Goal: Browse casually: Explore the website without a specific task or goal

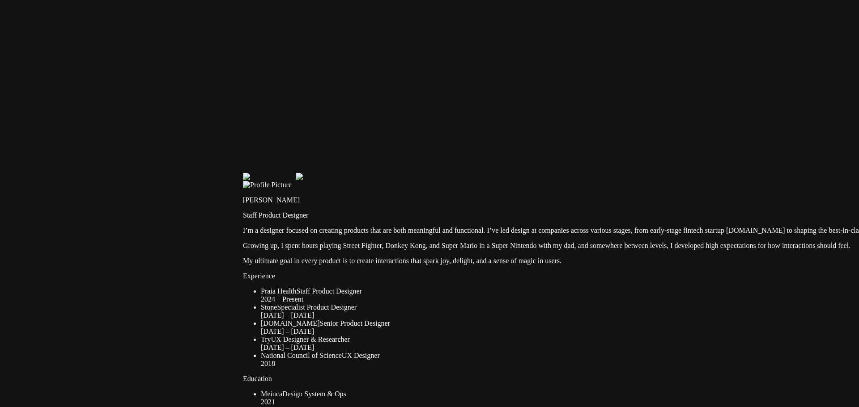
drag, startPoint x: 258, startPoint y: 169, endPoint x: 498, endPoint y: 317, distance: 281.6
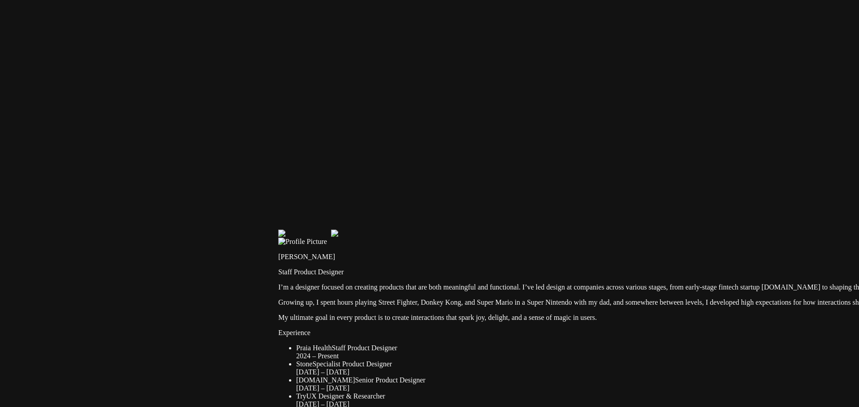
drag, startPoint x: 438, startPoint y: 178, endPoint x: 452, endPoint y: 206, distance: 30.8
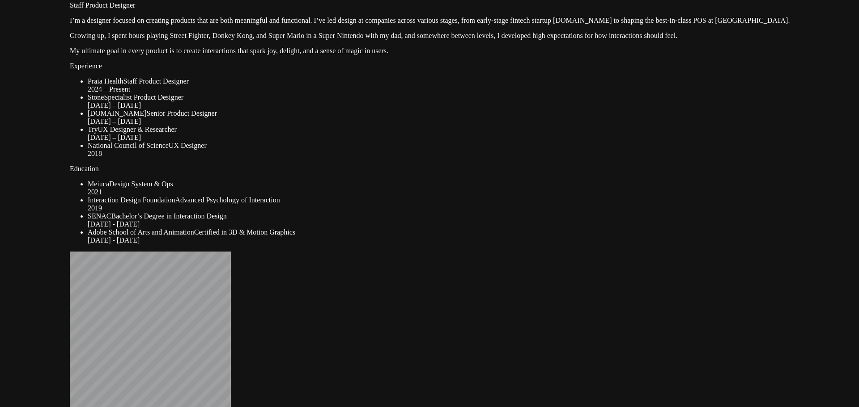
drag, startPoint x: 248, startPoint y: 190, endPoint x: 354, endPoint y: 88, distance: 147.4
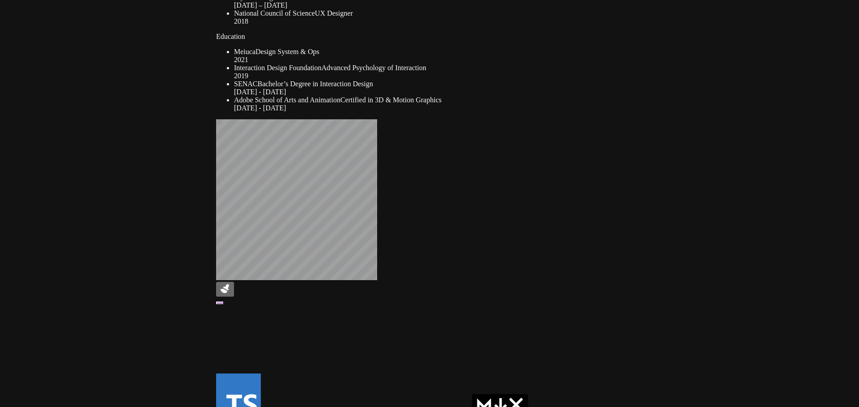
drag, startPoint x: 234, startPoint y: 244, endPoint x: 374, endPoint y: 121, distance: 186.0
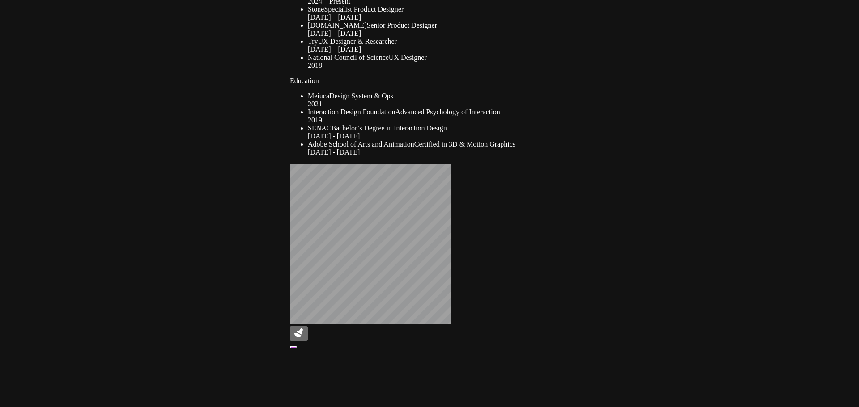
drag, startPoint x: 243, startPoint y: 139, endPoint x: 419, endPoint y: 214, distance: 192.0
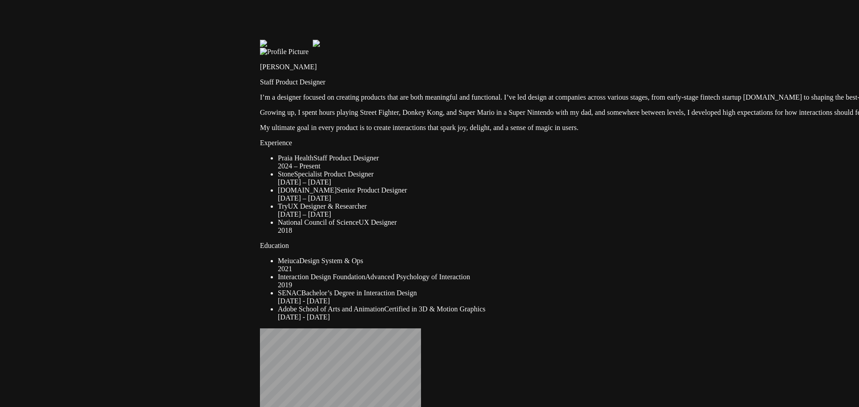
drag, startPoint x: 247, startPoint y: 131, endPoint x: 217, endPoint y: 284, distance: 155.8
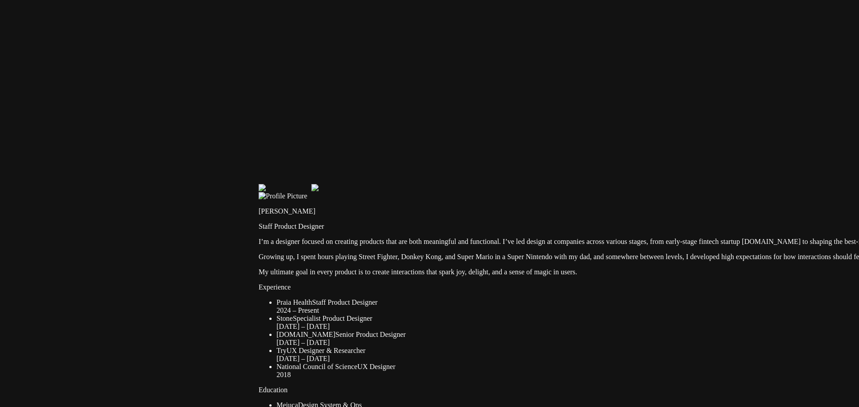
drag, startPoint x: 306, startPoint y: 119, endPoint x: 305, endPoint y: 265, distance: 146.2
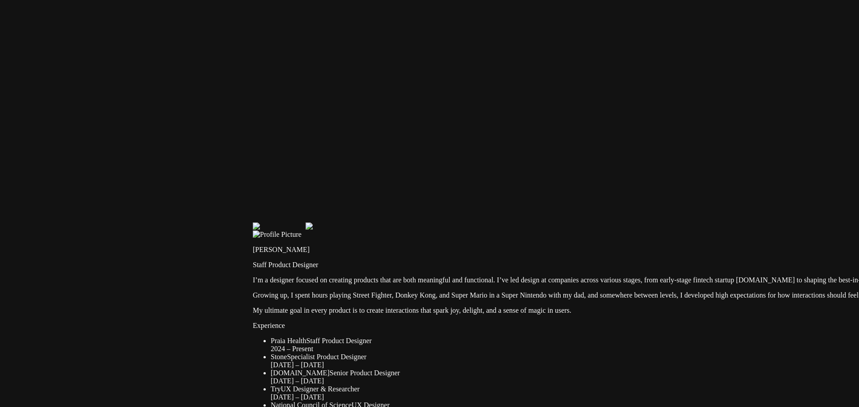
drag, startPoint x: 405, startPoint y: 141, endPoint x: 395, endPoint y: 211, distance: 70.8
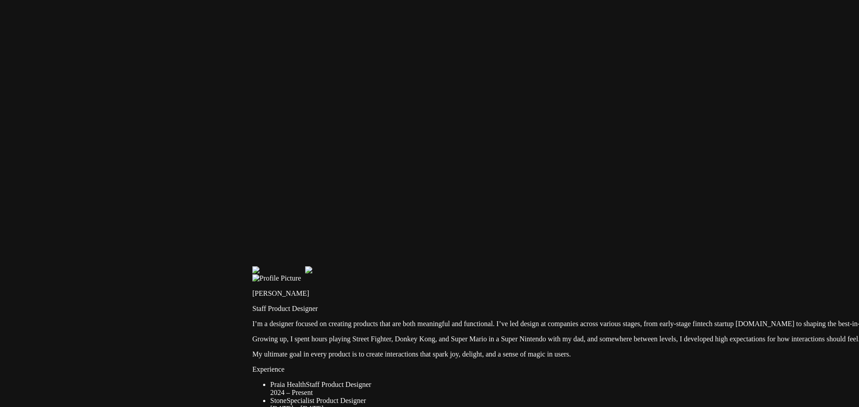
drag, startPoint x: 395, startPoint y: 211, endPoint x: 403, endPoint y: 230, distance: 20.8
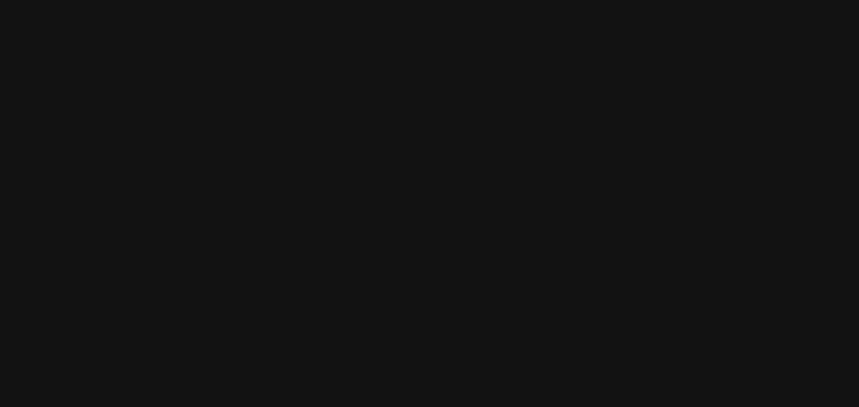
drag, startPoint x: 332, startPoint y: 51, endPoint x: 342, endPoint y: 234, distance: 184.0
drag, startPoint x: 527, startPoint y: 246, endPoint x: 195, endPoint y: 187, distance: 336.9
drag, startPoint x: 521, startPoint y: 180, endPoint x: 339, endPoint y: 198, distance: 182.9
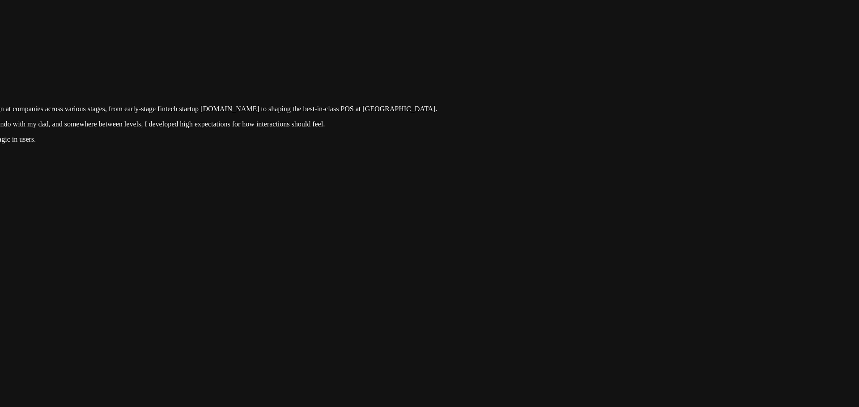
drag, startPoint x: 620, startPoint y: 211, endPoint x: 618, endPoint y: 55, distance: 156.5
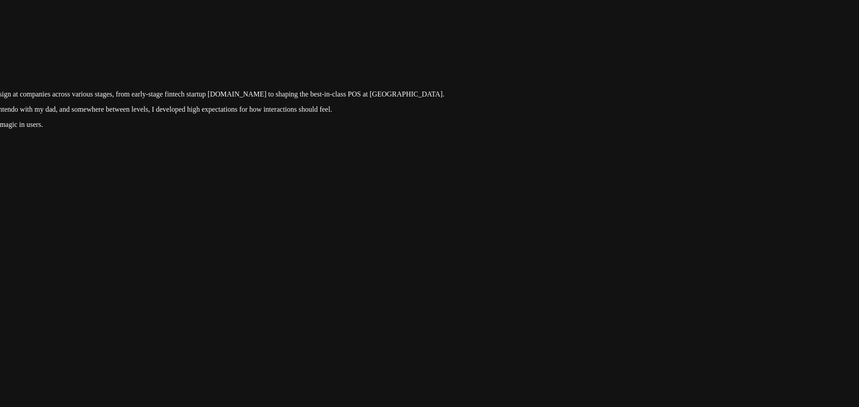
drag, startPoint x: 509, startPoint y: 214, endPoint x: 568, endPoint y: 58, distance: 166.7
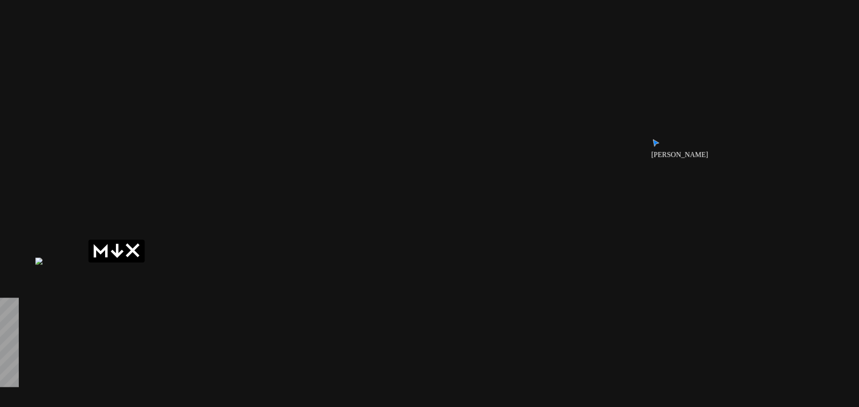
drag, startPoint x: 462, startPoint y: 223, endPoint x: 509, endPoint y: 13, distance: 216.0
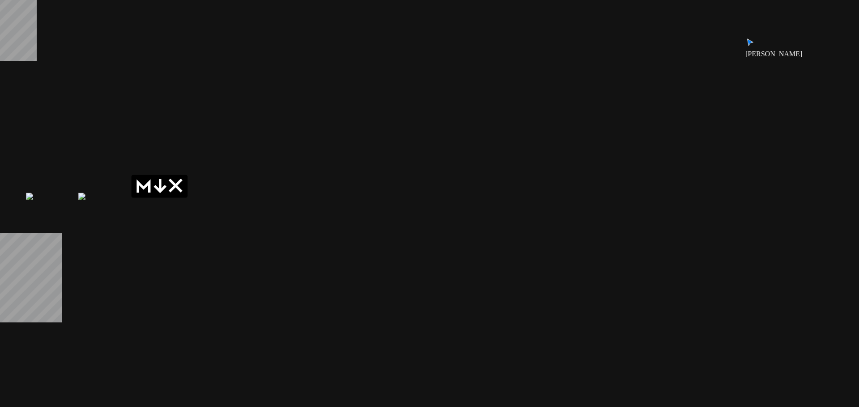
drag, startPoint x: 479, startPoint y: 205, endPoint x: 557, endPoint y: 59, distance: 166.1
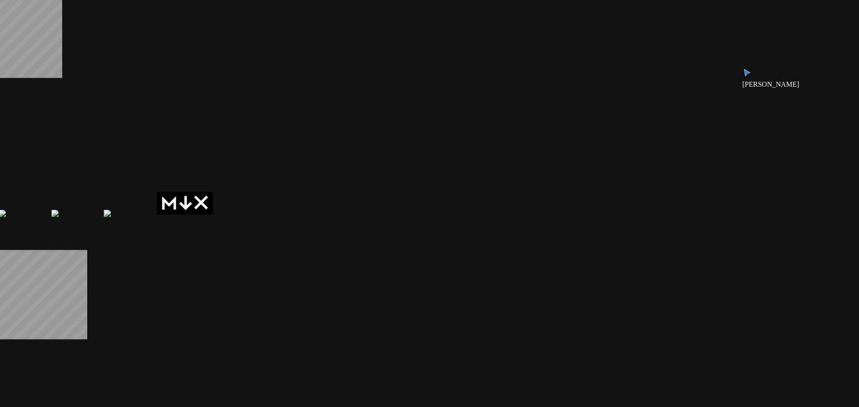
drag, startPoint x: 517, startPoint y: 137, endPoint x: 503, endPoint y: 157, distance: 24.3
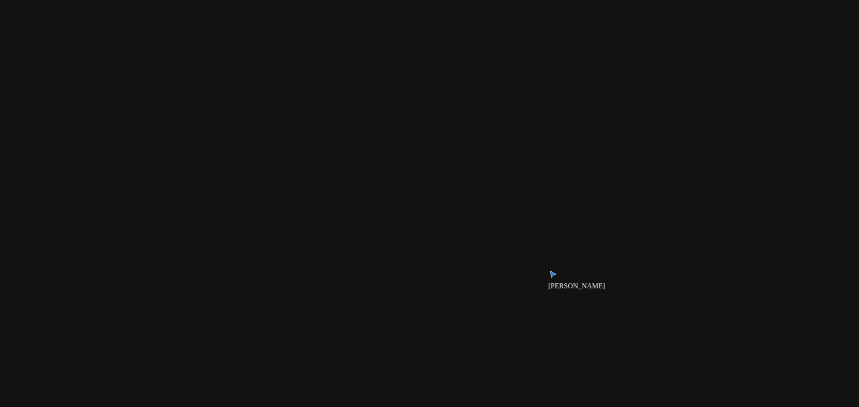
drag, startPoint x: 507, startPoint y: 151, endPoint x: 394, endPoint y: 326, distance: 208.4
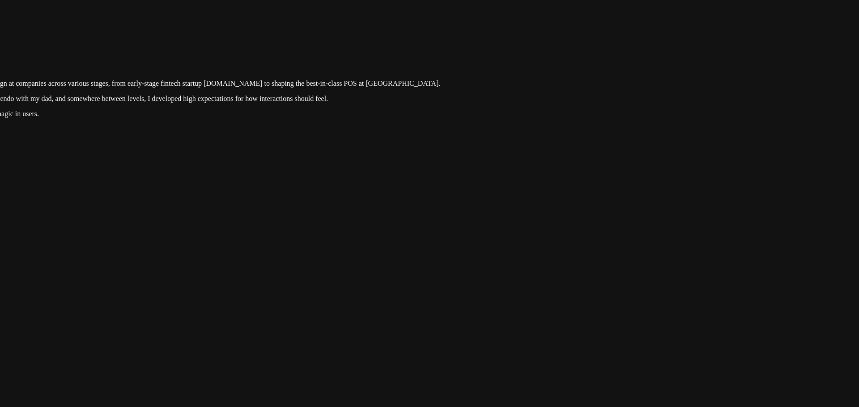
drag, startPoint x: 482, startPoint y: 178, endPoint x: 450, endPoint y: 314, distance: 139.6
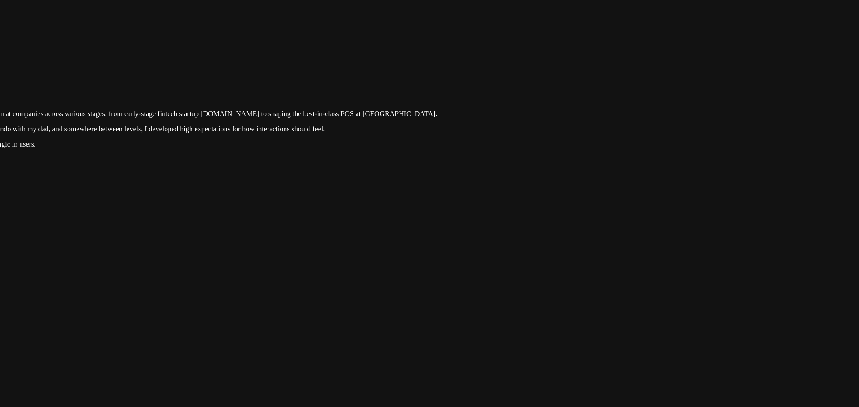
drag, startPoint x: 500, startPoint y: 201, endPoint x: 491, endPoint y: 292, distance: 91.6
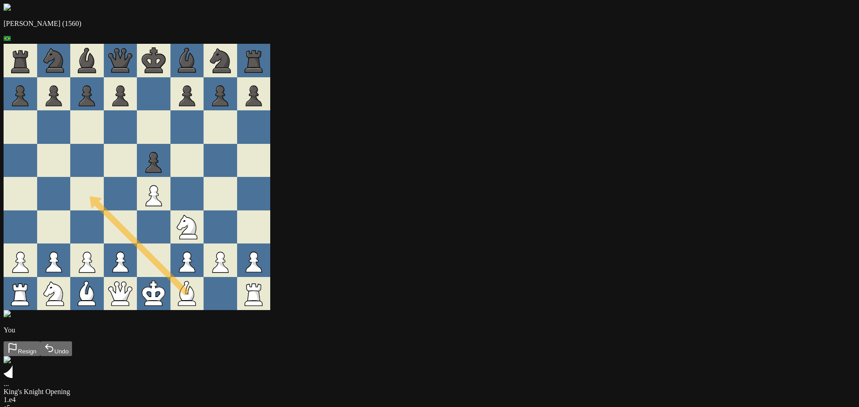
drag, startPoint x: 353, startPoint y: 319, endPoint x: 265, endPoint y: 209, distance: 140.9
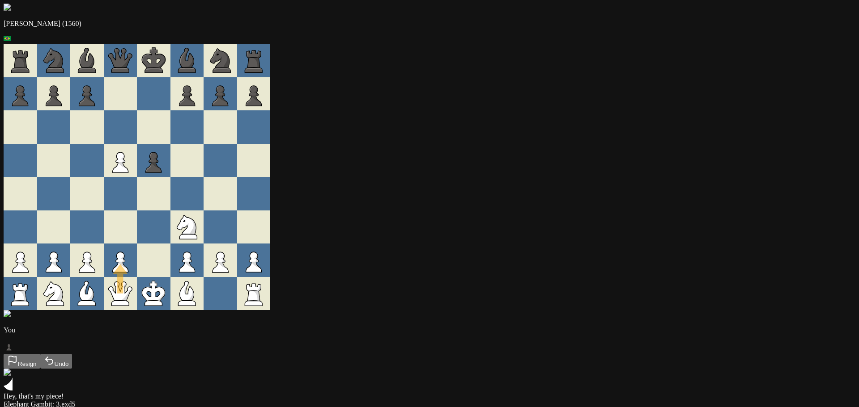
drag, startPoint x: 291, startPoint y: 311, endPoint x: 333, endPoint y: 261, distance: 65.1
drag, startPoint x: 298, startPoint y: 272, endPoint x: 307, endPoint y: 243, distance: 31.0
click at [170, 244] on div at bounding box center [154, 228] width 34 height 34
drag, startPoint x: 302, startPoint y: 309, endPoint x: 337, endPoint y: 278, distance: 46.6
click at [170, 277] on div at bounding box center [154, 261] width 34 height 34
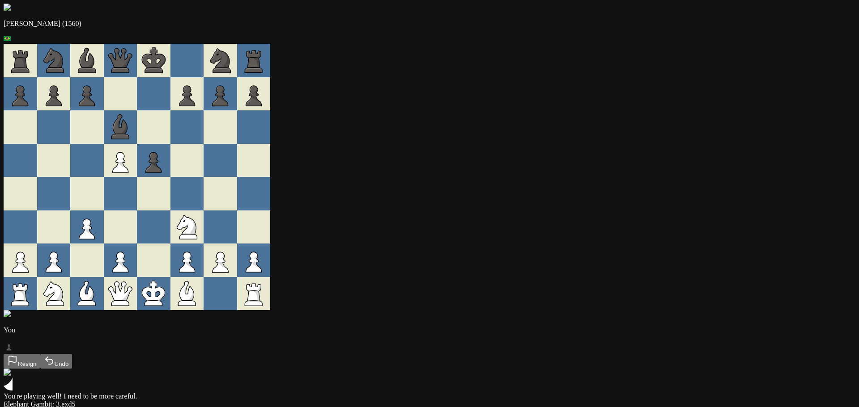
drag, startPoint x: 290, startPoint y: 277, endPoint x: 289, endPoint y: 213, distance: 64.0
drag, startPoint x: 224, startPoint y: 313, endPoint x: 263, endPoint y: 236, distance: 86.6
drag, startPoint x: 254, startPoint y: 205, endPoint x: 224, endPoint y: 250, distance: 54.8
click at [71, 244] on div at bounding box center [54, 228] width 34 height 34
drag, startPoint x: 300, startPoint y: 168, endPoint x: 321, endPoint y: 145, distance: 31.6
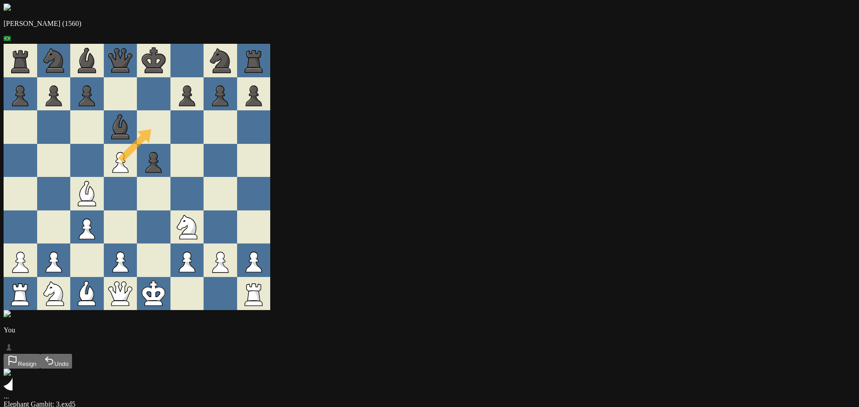
click at [170, 144] on div at bounding box center [154, 127] width 34 height 34
drag, startPoint x: 271, startPoint y: 207, endPoint x: 232, endPoint y: 242, distance: 52.9
click at [170, 225] on div at bounding box center [154, 228] width 34 height 34
drag, startPoint x: 331, startPoint y: 268, endPoint x: 341, endPoint y: 85, distance: 183.6
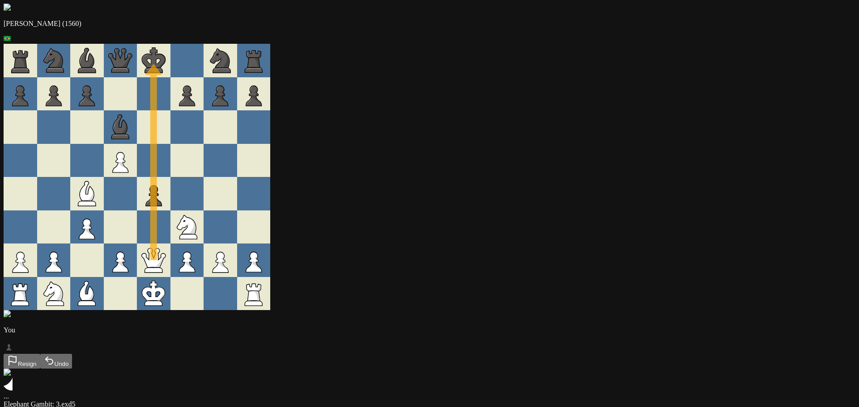
click at [204, 173] on div at bounding box center [187, 161] width 34 height 34
drag, startPoint x: 345, startPoint y: 110, endPoint x: 366, endPoint y: 174, distance: 66.9
click at [204, 204] on div at bounding box center [187, 194] width 34 height 34
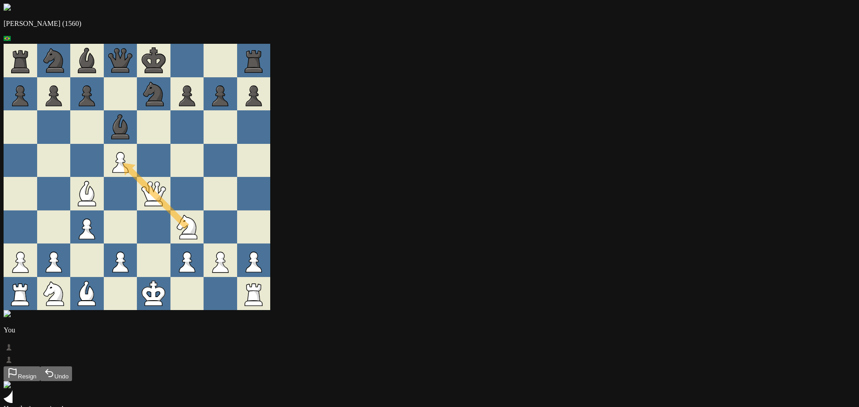
drag, startPoint x: 351, startPoint y: 234, endPoint x: 309, endPoint y: 176, distance: 72.0
click at [204, 194] on div at bounding box center [187, 194] width 34 height 34
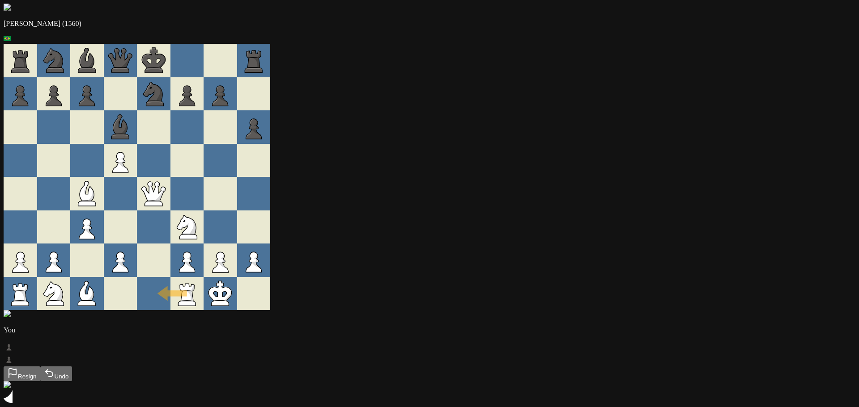
drag, startPoint x: 335, startPoint y: 312, endPoint x: 318, endPoint y: 309, distance: 18.2
click at [170, 309] on div at bounding box center [154, 294] width 34 height 34
drag, startPoint x: 357, startPoint y: 305, endPoint x: 331, endPoint y: 303, distance: 25.6
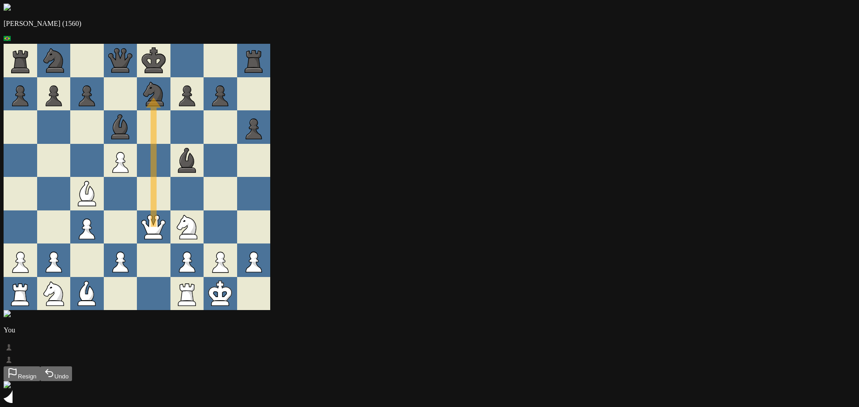
drag, startPoint x: 330, startPoint y: 244, endPoint x: 325, endPoint y: 180, distance: 64.6
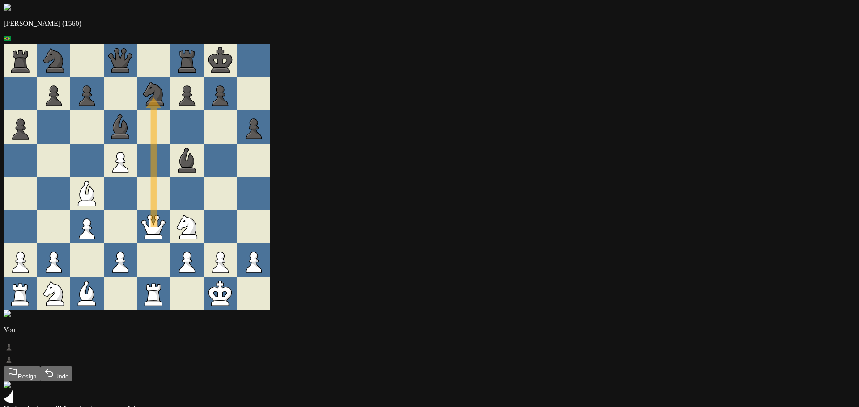
drag, startPoint x: 326, startPoint y: 239, endPoint x: 329, endPoint y: 131, distance: 108.3
drag, startPoint x: 367, startPoint y: 245, endPoint x: 401, endPoint y: 163, distance: 88.0
drag, startPoint x: 266, startPoint y: 209, endPoint x: 238, endPoint y: 237, distance: 39.2
drag, startPoint x: 238, startPoint y: 237, endPoint x: 274, endPoint y: 264, distance: 45.0
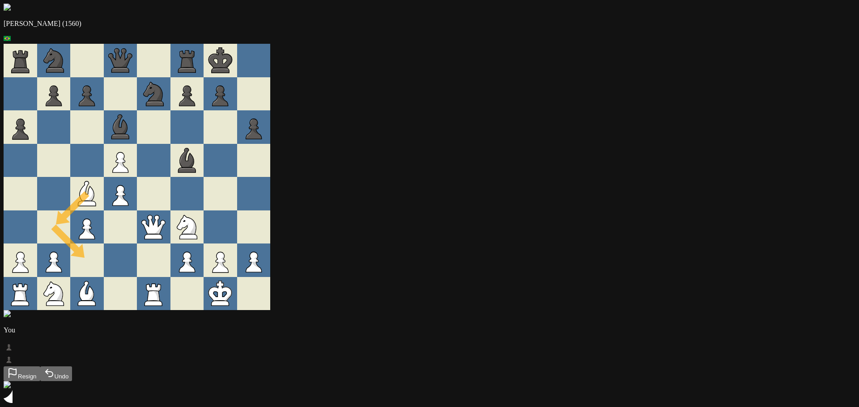
click at [104, 264] on div at bounding box center [87, 261] width 34 height 34
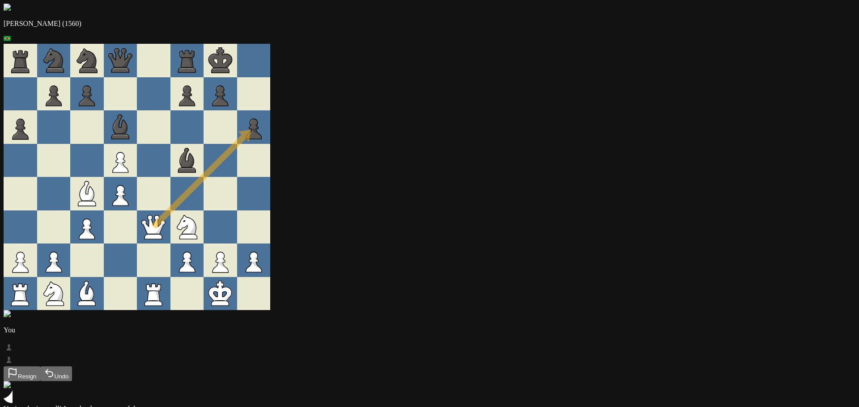
drag, startPoint x: 337, startPoint y: 237, endPoint x: 424, endPoint y: 140, distance: 130.2
click at [237, 225] on div at bounding box center [220, 228] width 34 height 34
drag, startPoint x: 299, startPoint y: 218, endPoint x: 322, endPoint y: 174, distance: 49.6
click at [204, 203] on div at bounding box center [187, 194] width 34 height 34
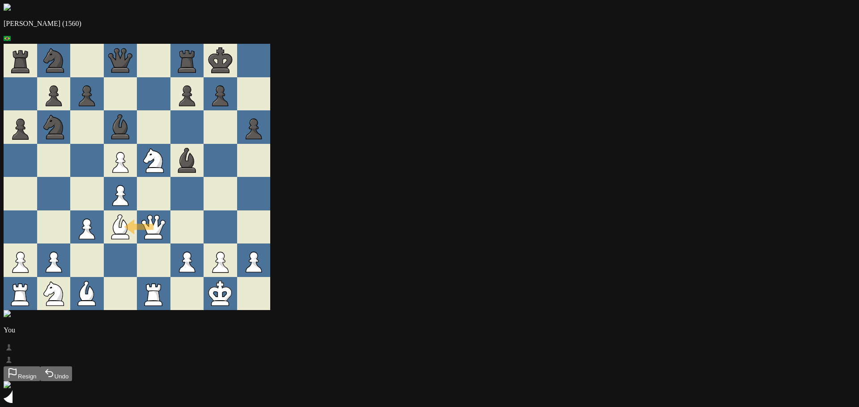
drag, startPoint x: 322, startPoint y: 235, endPoint x: 287, endPoint y: 238, distance: 35.5
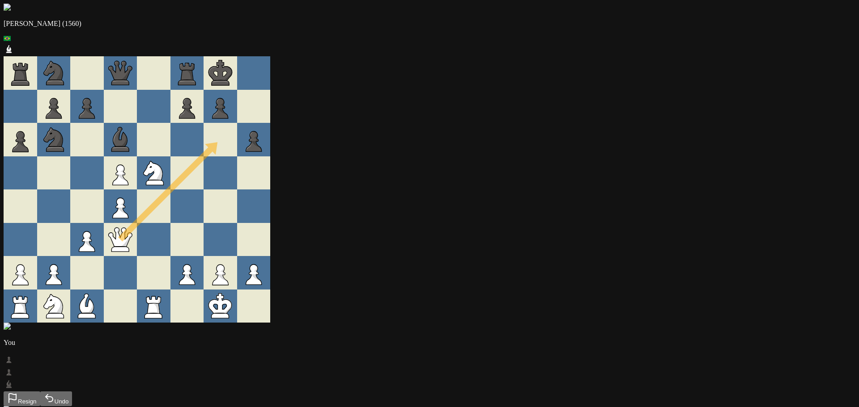
drag, startPoint x: 295, startPoint y: 247, endPoint x: 397, endPoint y: 139, distance: 148.7
click at [204, 189] on div at bounding box center [187, 174] width 34 height 34
drag, startPoint x: 306, startPoint y: 206, endPoint x: 339, endPoint y: 168, distance: 50.4
click at [204, 217] on div at bounding box center [187, 207] width 34 height 34
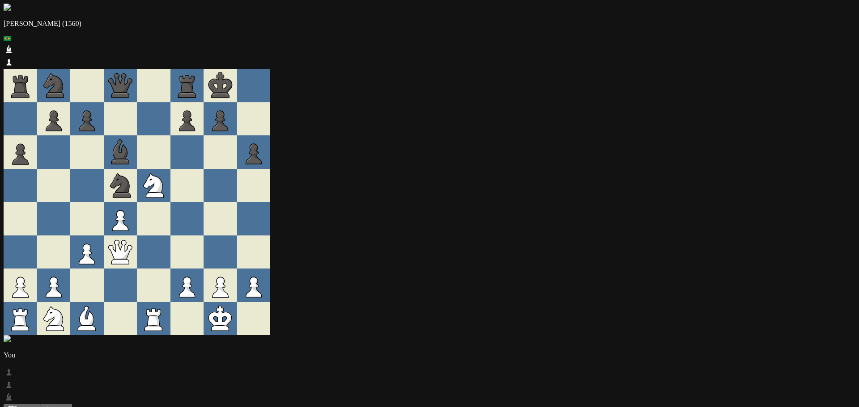
click at [204, 217] on div at bounding box center [187, 219] width 34 height 34
drag, startPoint x: 257, startPoint y: 306, endPoint x: 419, endPoint y: 153, distance: 222.1
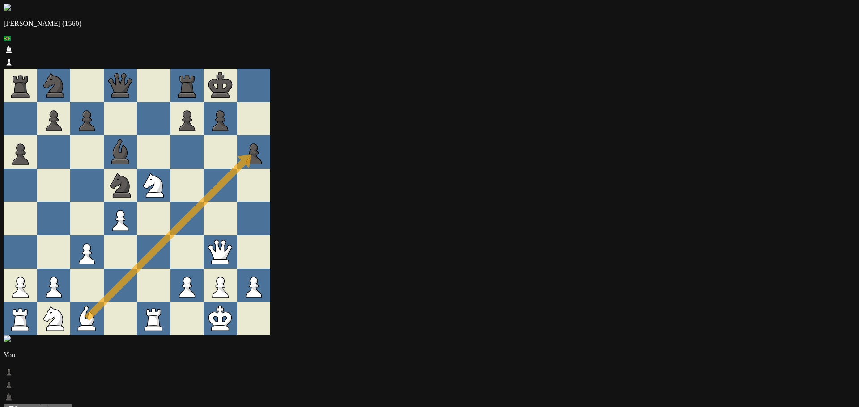
click at [204, 202] on div at bounding box center [187, 219] width 34 height 34
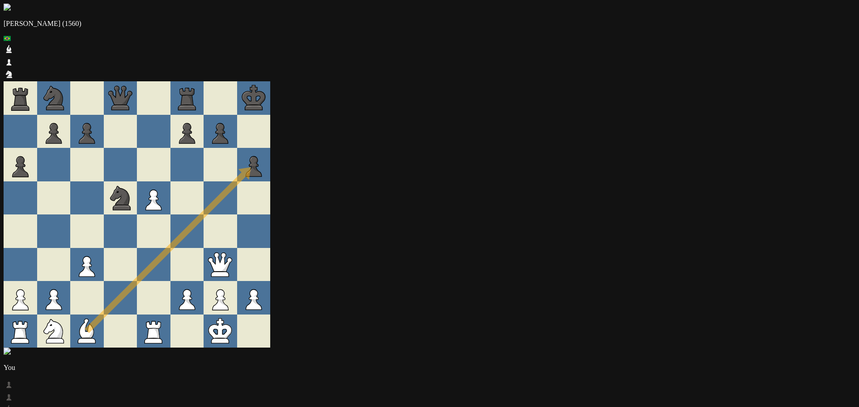
drag, startPoint x: 256, startPoint y: 297, endPoint x: 428, endPoint y: 140, distance: 232.7
drag, startPoint x: 403, startPoint y: 248, endPoint x: 444, endPoint y: 246, distance: 40.7
drag, startPoint x: 444, startPoint y: 246, endPoint x: 403, endPoint y: 246, distance: 40.2
click at [237, 248] on icon at bounding box center [220, 265] width 34 height 34
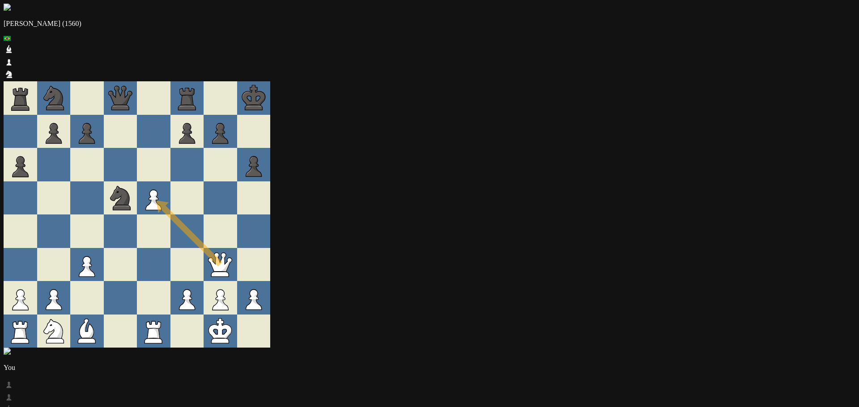
drag, startPoint x: 398, startPoint y: 239, endPoint x: 332, endPoint y: 175, distance: 91.4
drag, startPoint x: 400, startPoint y: 237, endPoint x: 331, endPoint y: 172, distance: 94.6
drag, startPoint x: 394, startPoint y: 246, endPoint x: 323, endPoint y: 170, distance: 103.2
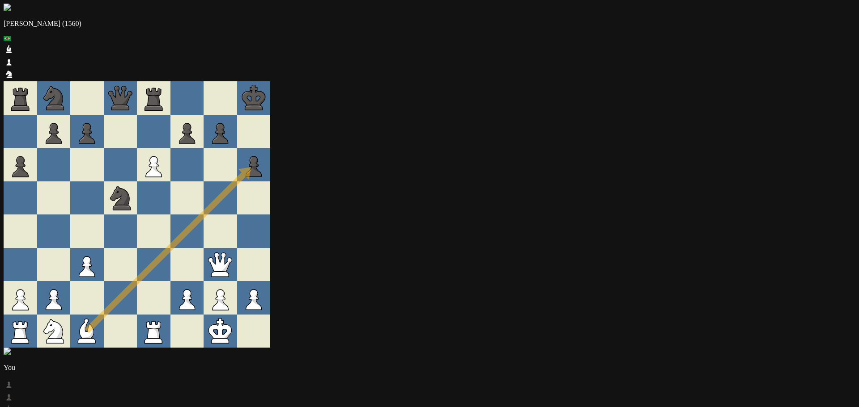
drag, startPoint x: 268, startPoint y: 304, endPoint x: 422, endPoint y: 145, distance: 221.1
click at [204, 215] on div at bounding box center [187, 232] width 34 height 34
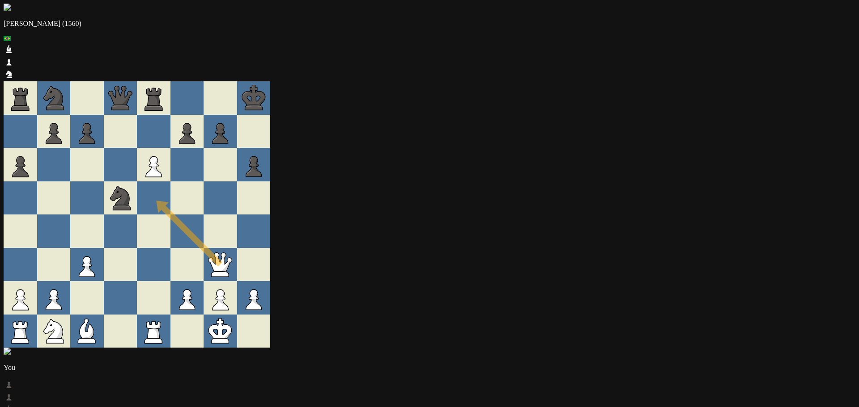
drag, startPoint x: 392, startPoint y: 248, endPoint x: 325, endPoint y: 169, distance: 103.8
drag, startPoint x: 327, startPoint y: 176, endPoint x: 411, endPoint y: 101, distance: 112.8
click at [204, 182] on div at bounding box center [187, 199] width 34 height 34
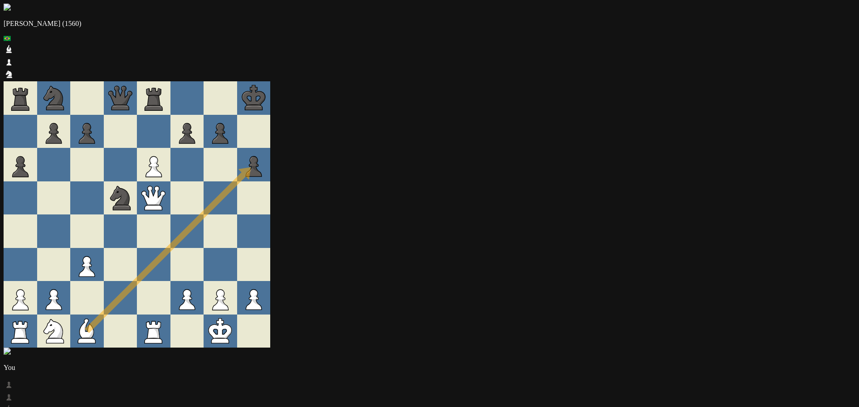
drag, startPoint x: 275, startPoint y: 303, endPoint x: 446, endPoint y: 127, distance: 246.1
drag, startPoint x: 446, startPoint y: 127, endPoint x: 358, endPoint y: 223, distance: 130.7
click at [204, 248] on div at bounding box center [187, 265] width 34 height 34
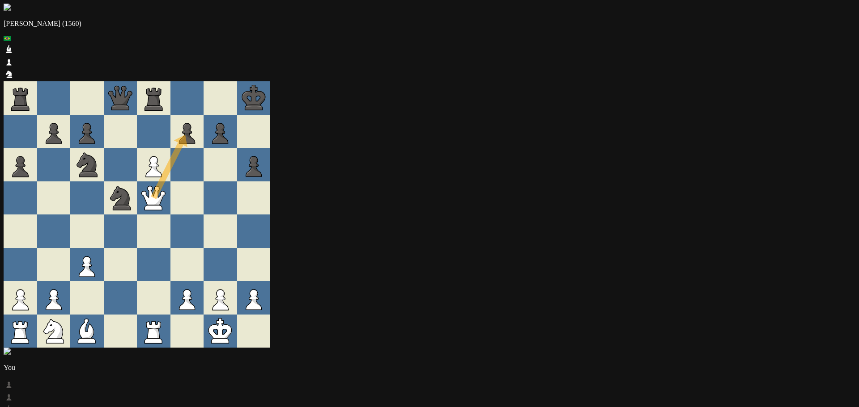
drag, startPoint x: 324, startPoint y: 174, endPoint x: 396, endPoint y: 107, distance: 98.4
click at [204, 182] on div at bounding box center [187, 199] width 34 height 34
drag, startPoint x: 327, startPoint y: 83, endPoint x: 327, endPoint y: 113, distance: 30.0
click at [204, 153] on div at bounding box center [187, 165] width 34 height 34
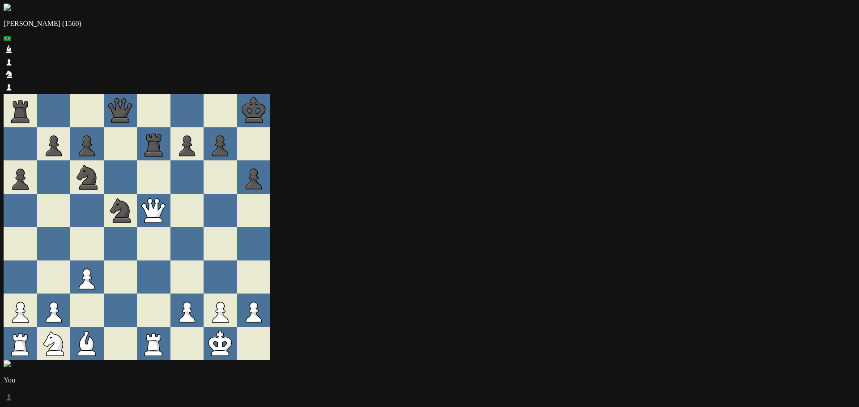
drag, startPoint x: 325, startPoint y: 181, endPoint x: 404, endPoint y: 110, distance: 106.7
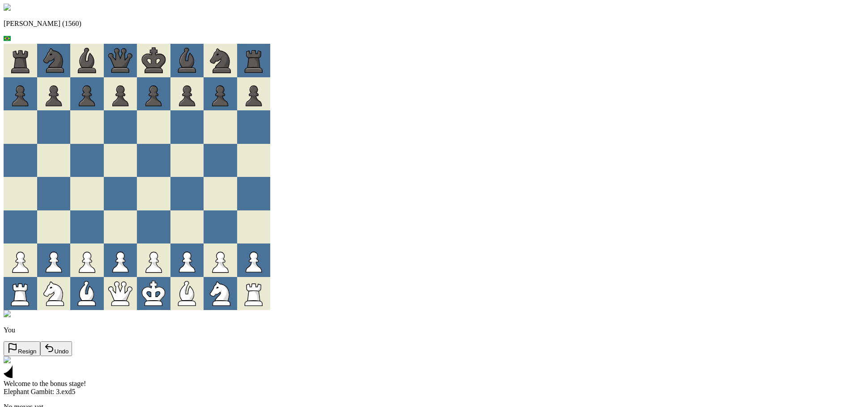
click at [731, 219] on div "Andre (1560) You Resign Undo Welcome to the bonus stage! Elephant Gambit: 3.exd…" at bounding box center [430, 219] width 852 height 430
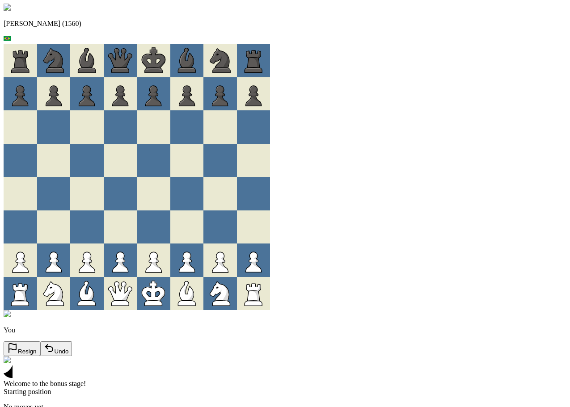
click at [562, 299] on div "Andre (1560) You Resign Undo Welcome to the bonus stage! Starting position No m…" at bounding box center [285, 219] width 563 height 430
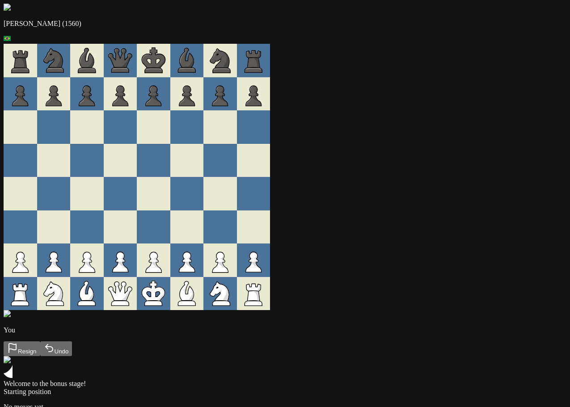
drag, startPoint x: 500, startPoint y: 379, endPoint x: 480, endPoint y: 377, distance: 20.2
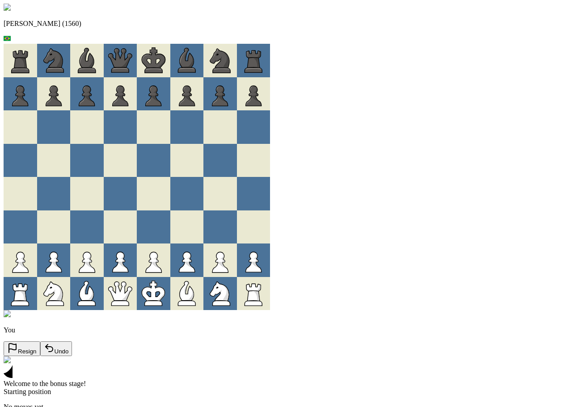
drag, startPoint x: 366, startPoint y: 384, endPoint x: 550, endPoint y: 180, distance: 274.5
click at [550, 180] on div "Andre (1560) You Resign Undo Welcome to the bonus stage! Starting position No m…" at bounding box center [285, 219] width 563 height 430
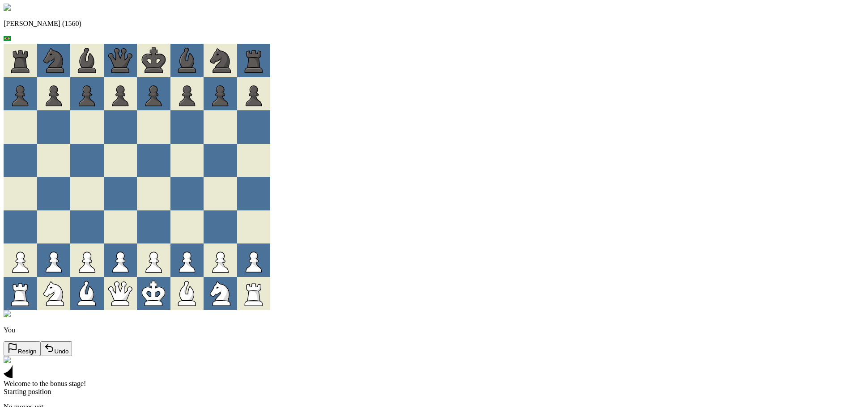
drag, startPoint x: 742, startPoint y: 67, endPoint x: 743, endPoint y: 73, distance: 5.8
click at [570, 207] on div "Andre (1560) You Resign Undo Welcome to the bonus stage! Starting position No m…" at bounding box center [430, 219] width 852 height 430
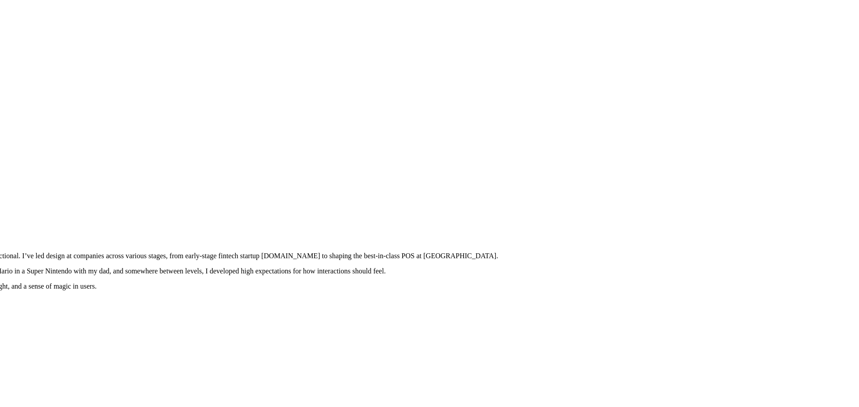
drag, startPoint x: 767, startPoint y: 185, endPoint x: 539, endPoint y: 360, distance: 286.7
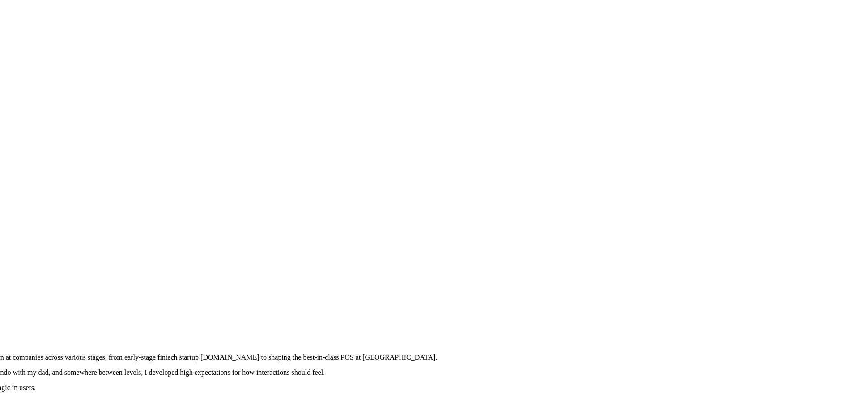
drag, startPoint x: 672, startPoint y: 209, endPoint x: 553, endPoint y: 309, distance: 155.2
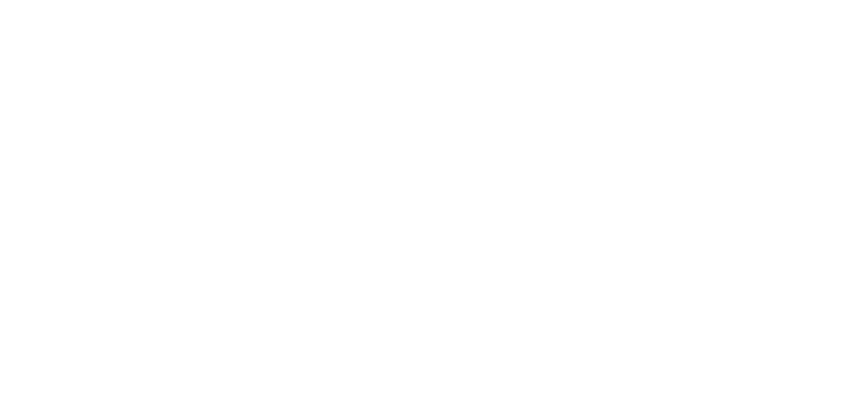
drag, startPoint x: 612, startPoint y: 211, endPoint x: 602, endPoint y: 292, distance: 82.5
drag, startPoint x: 582, startPoint y: 168, endPoint x: 572, endPoint y: 286, distance: 118.0
drag, startPoint x: 301, startPoint y: 230, endPoint x: 547, endPoint y: 209, distance: 246.9
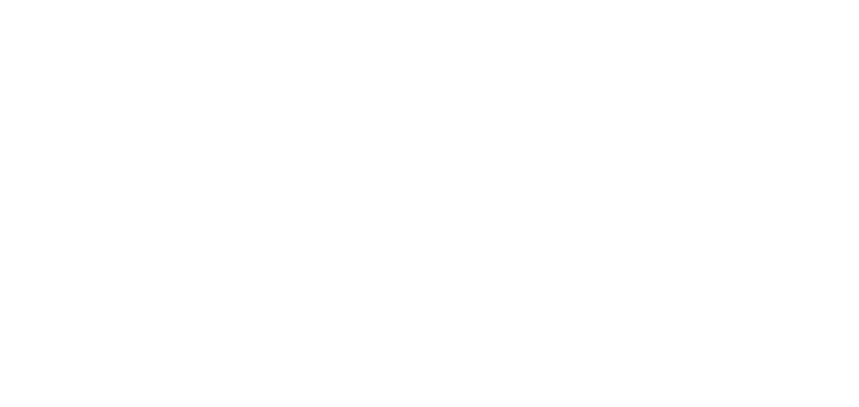
drag, startPoint x: 354, startPoint y: 212, endPoint x: 506, endPoint y: 205, distance: 152.7
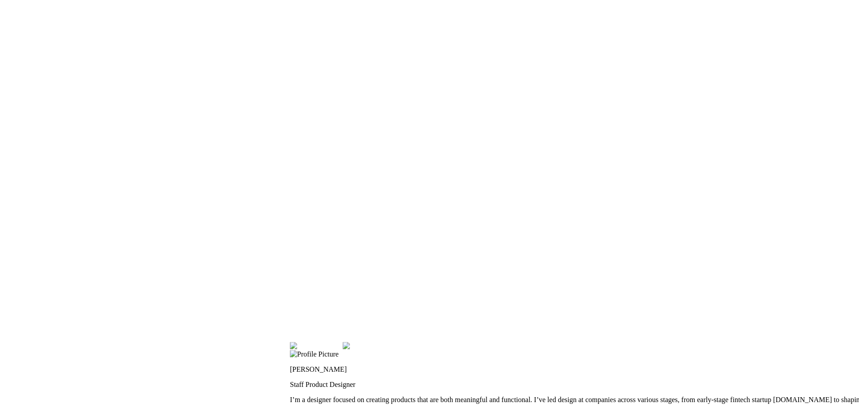
drag, startPoint x: 269, startPoint y: 207, endPoint x: 419, endPoint y: 150, distance: 160.2
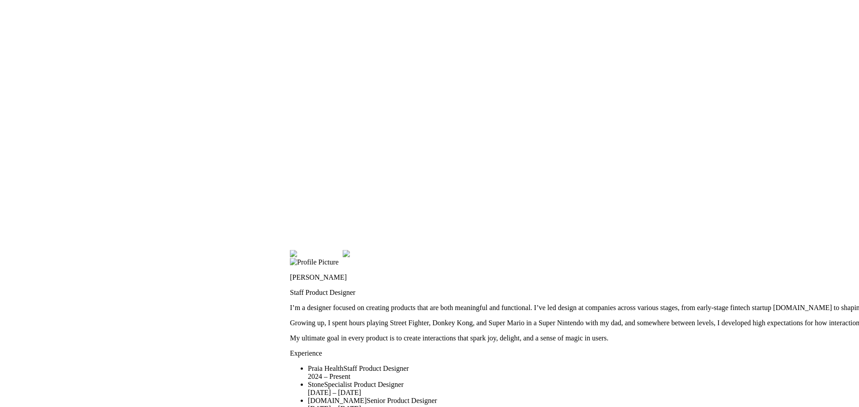
drag, startPoint x: 206, startPoint y: 225, endPoint x: 215, endPoint y: 127, distance: 97.5
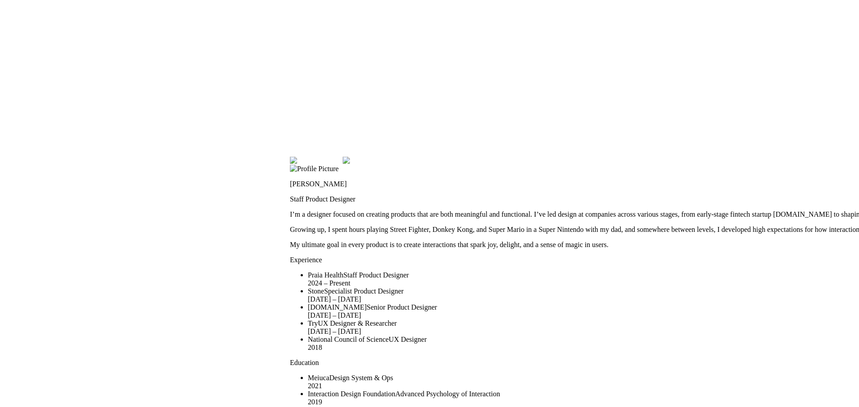
drag, startPoint x: 189, startPoint y: 288, endPoint x: 223, endPoint y: 144, distance: 148.4
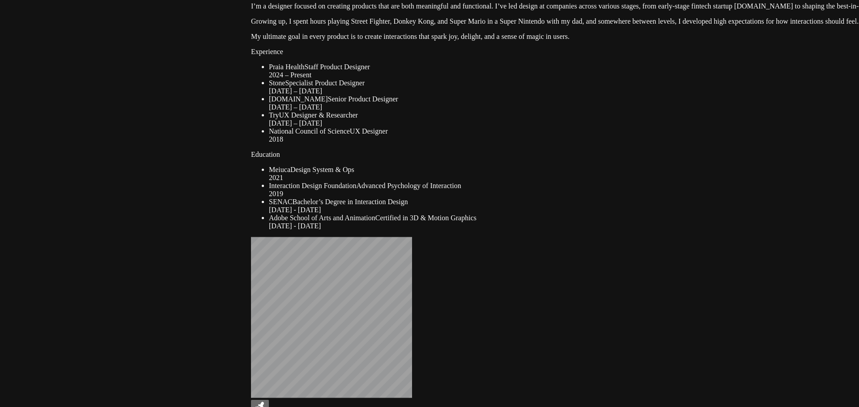
drag, startPoint x: 381, startPoint y: 258, endPoint x: 338, endPoint y: 113, distance: 150.7
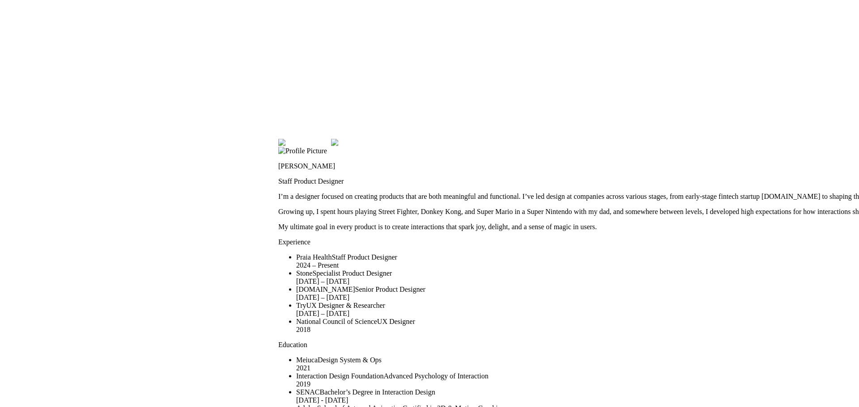
drag, startPoint x: 339, startPoint y: 123, endPoint x: 417, endPoint y: 396, distance: 284.1
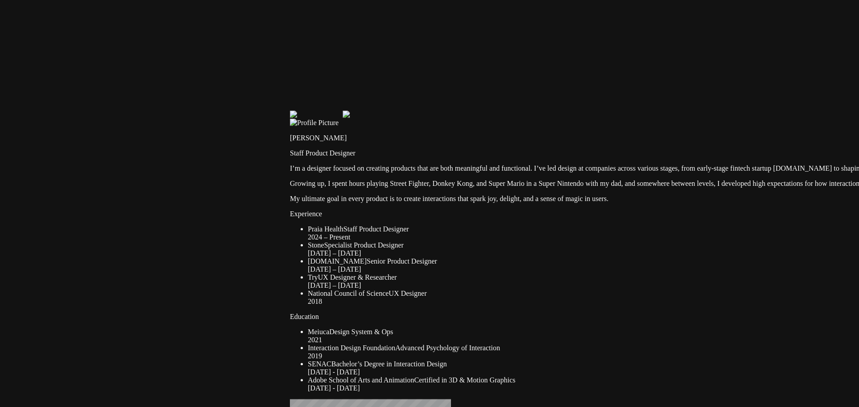
drag, startPoint x: 374, startPoint y: 301, endPoint x: 375, endPoint y: 112, distance: 188.3
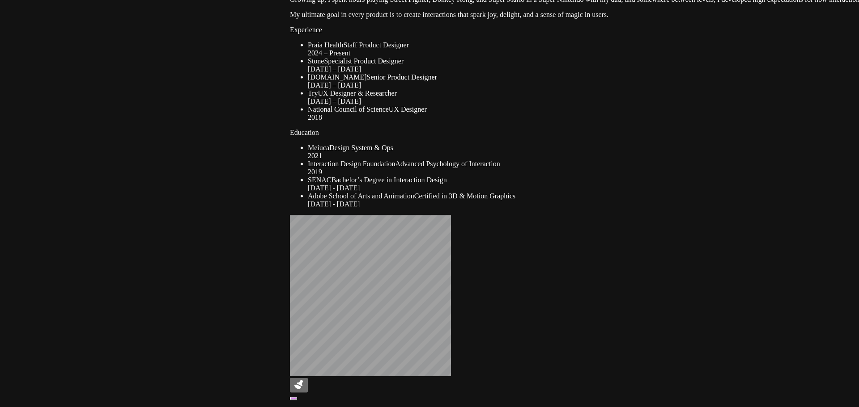
drag, startPoint x: 226, startPoint y: 274, endPoint x: 261, endPoint y: 146, distance: 132.7
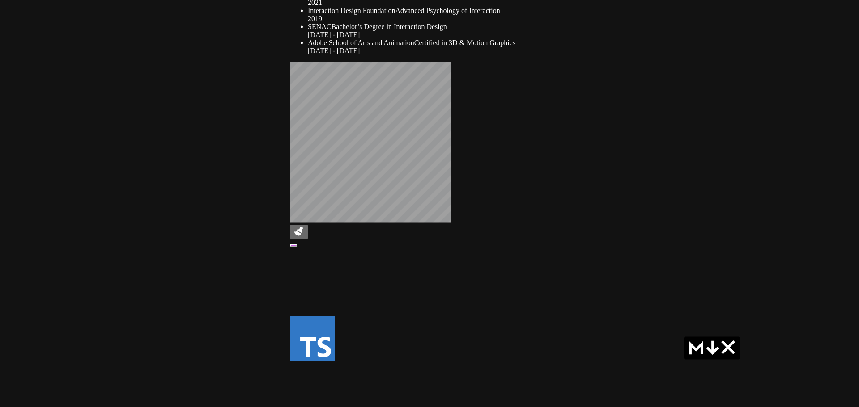
drag, startPoint x: 227, startPoint y: 245, endPoint x: 233, endPoint y: 189, distance: 56.6
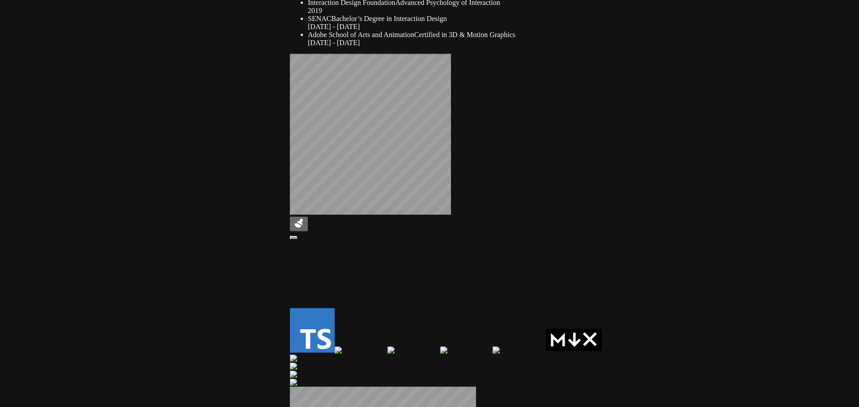
drag, startPoint x: 241, startPoint y: 221, endPoint x: 238, endPoint y: 132, distance: 88.6
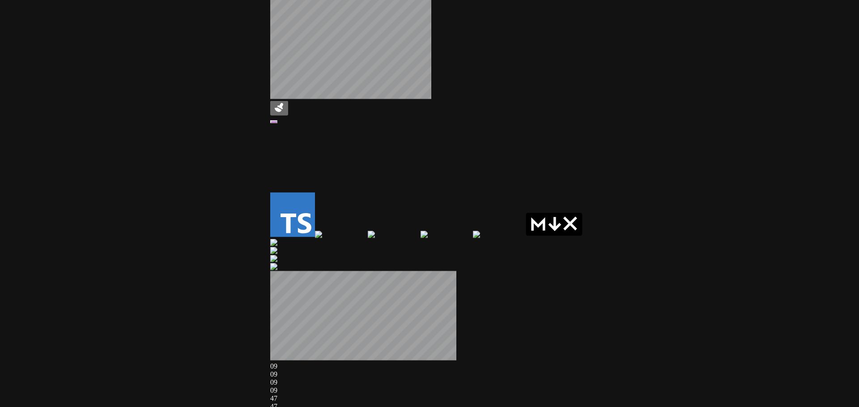
drag, startPoint x: 508, startPoint y: 241, endPoint x: 249, endPoint y: 235, distance: 259.0
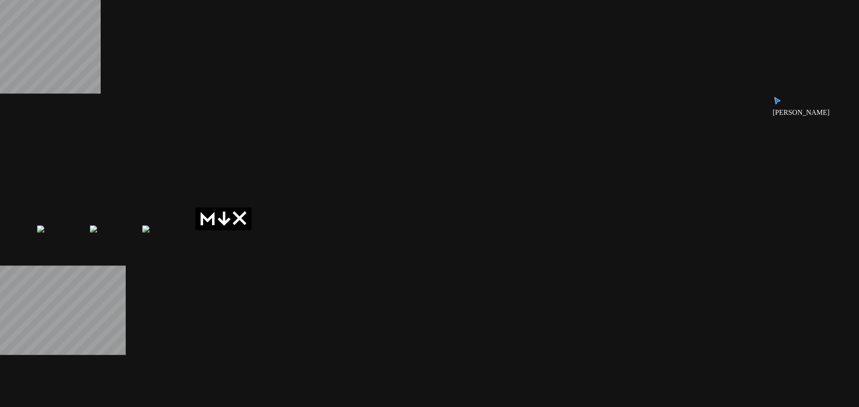
drag, startPoint x: 560, startPoint y: 222, endPoint x: 446, endPoint y: 220, distance: 113.6
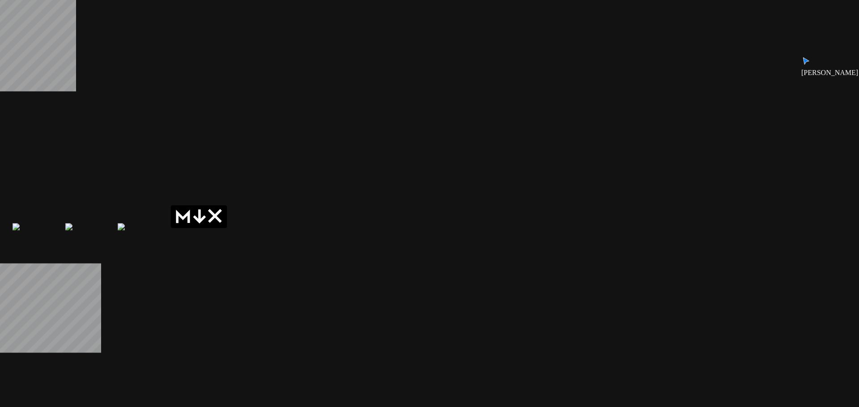
drag, startPoint x: 378, startPoint y: 222, endPoint x: 321, endPoint y: 228, distance: 58.0
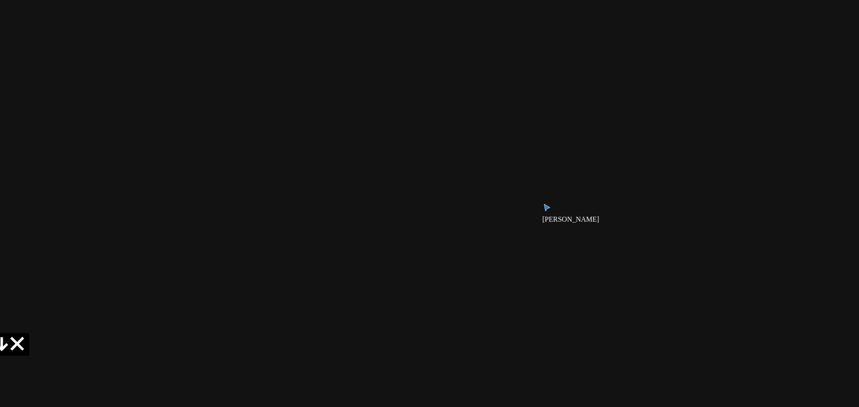
drag, startPoint x: 371, startPoint y: 300, endPoint x: 374, endPoint y: 294, distance: 7.2
drag, startPoint x: 490, startPoint y: 203, endPoint x: 516, endPoint y: 264, distance: 65.9
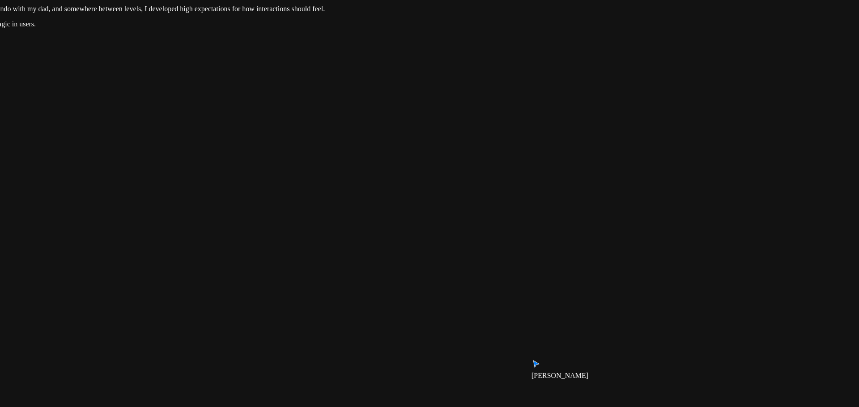
drag, startPoint x: 524, startPoint y: 272, endPoint x: 526, endPoint y: 255, distance: 17.6
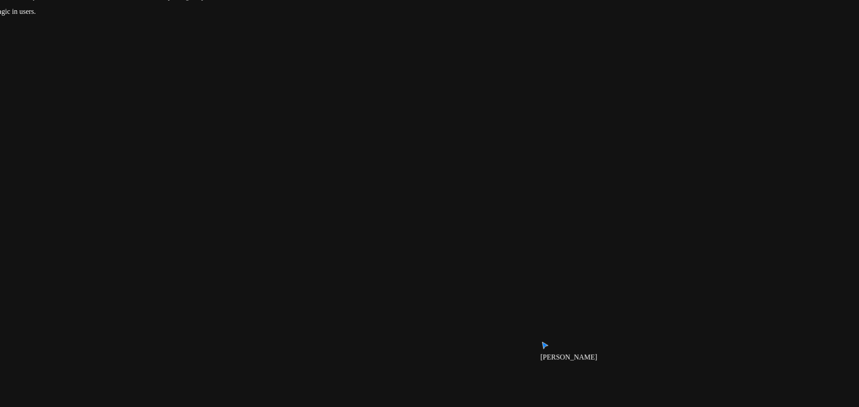
drag, startPoint x: 527, startPoint y: 249, endPoint x: 492, endPoint y: 234, distance: 37.9
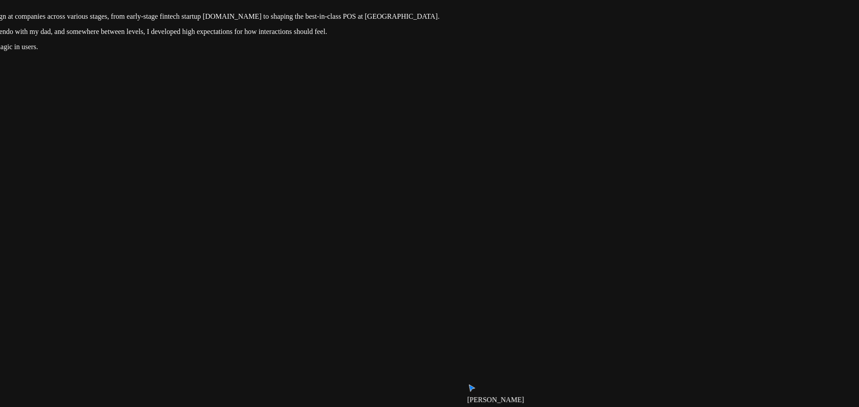
drag, startPoint x: 621, startPoint y: 118, endPoint x: 623, endPoint y: 159, distance: 40.8
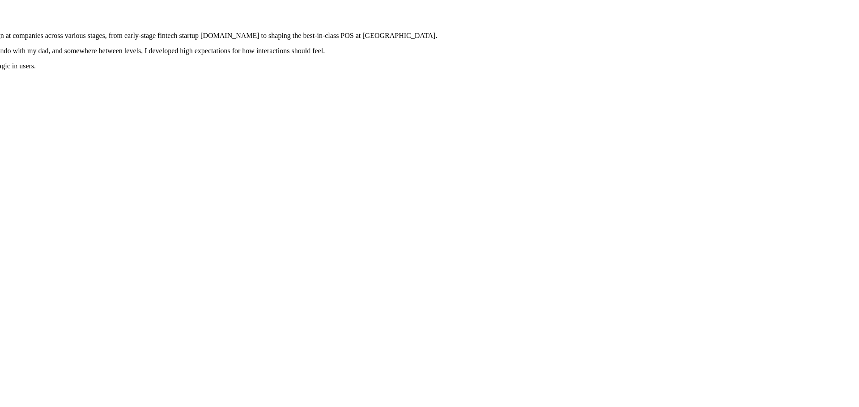
drag, startPoint x: 477, startPoint y: 185, endPoint x: 429, endPoint y: 253, distance: 82.9
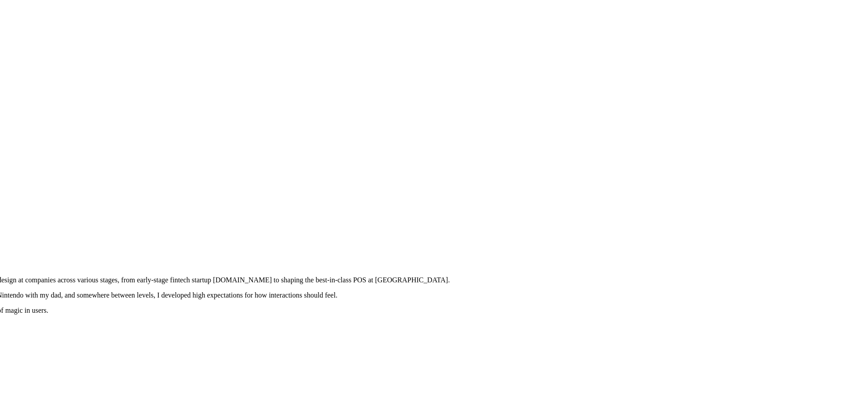
drag, startPoint x: 545, startPoint y: 65, endPoint x: 558, endPoint y: 253, distance: 187.8
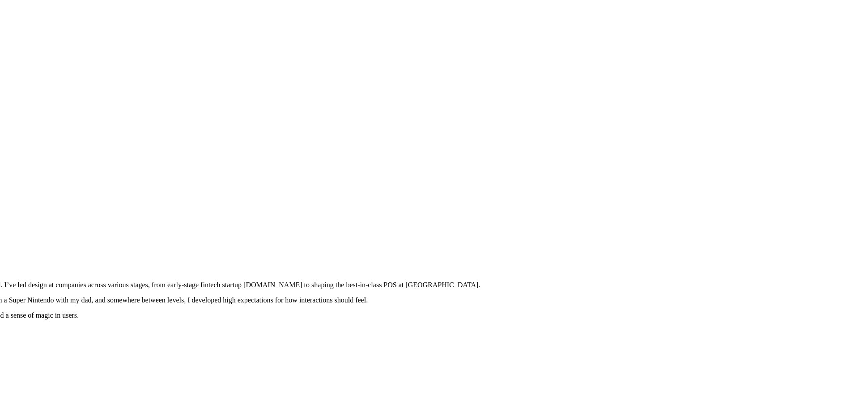
drag, startPoint x: 282, startPoint y: 191, endPoint x: 412, endPoint y: 201, distance: 130.0
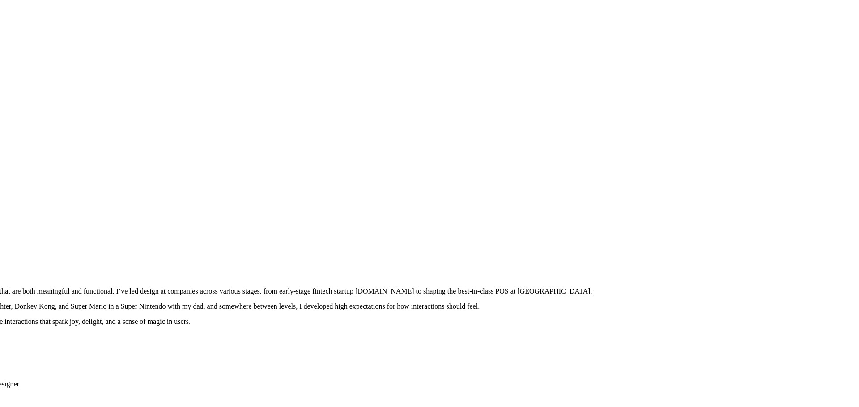
drag, startPoint x: 550, startPoint y: 290, endPoint x: 674, endPoint y: 225, distance: 140.2
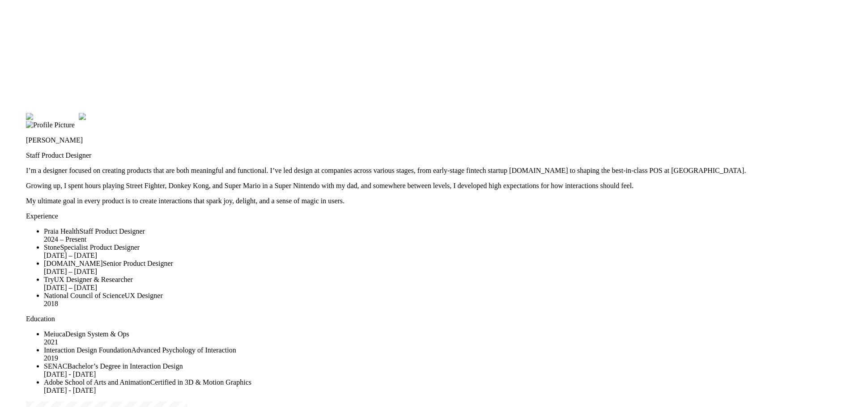
drag, startPoint x: 434, startPoint y: 248, endPoint x: 592, endPoint y: 124, distance: 201.0
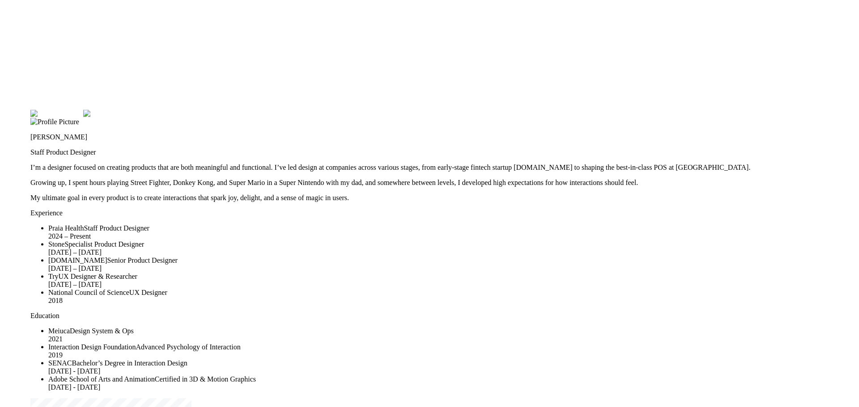
drag, startPoint x: 250, startPoint y: 182, endPoint x: 101, endPoint y: 211, distance: 151.3
drag, startPoint x: 288, startPoint y: 347, endPoint x: 201, endPoint y: 262, distance: 121.8
drag, startPoint x: 652, startPoint y: 325, endPoint x: 706, endPoint y: 256, distance: 87.6
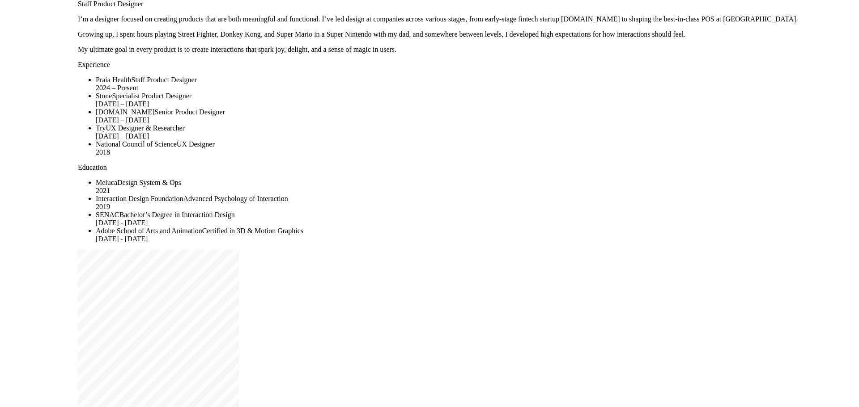
drag, startPoint x: 633, startPoint y: 187, endPoint x: 640, endPoint y: 128, distance: 59.9
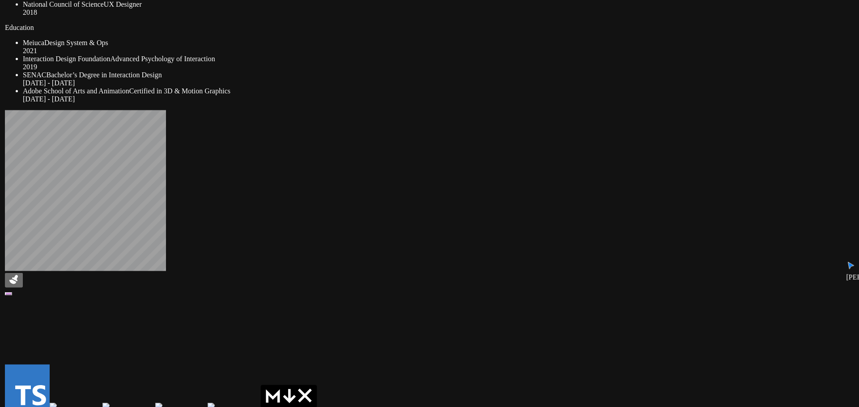
drag, startPoint x: 662, startPoint y: 251, endPoint x: 607, endPoint y: 182, distance: 87.5
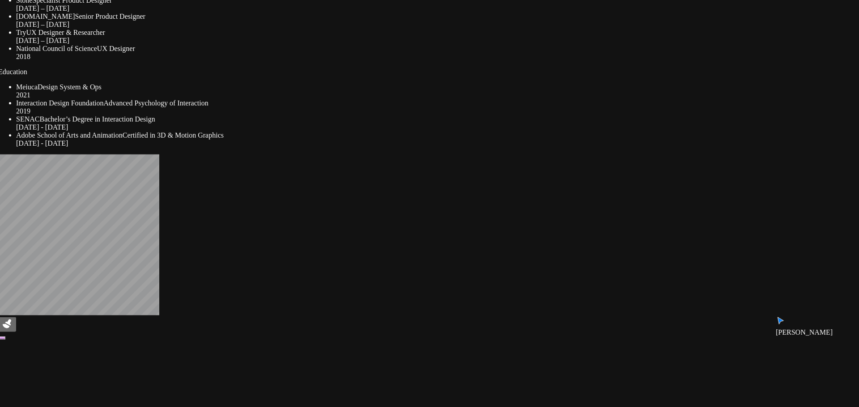
drag, startPoint x: 629, startPoint y: 288, endPoint x: 624, endPoint y: 345, distance: 56.6
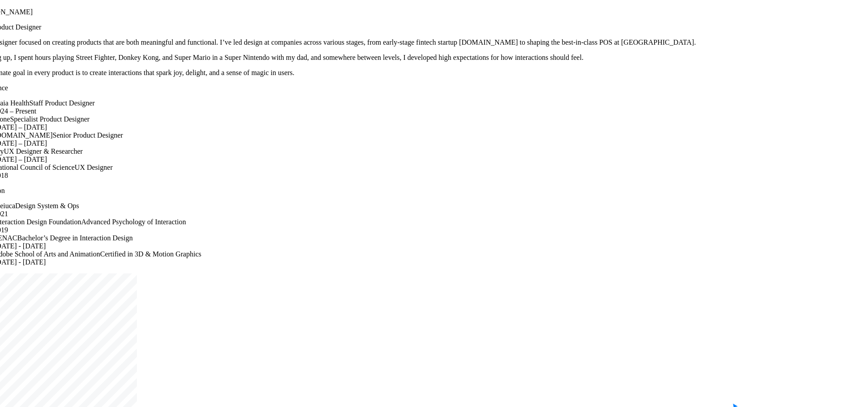
drag, startPoint x: 569, startPoint y: 237, endPoint x: 500, endPoint y: 127, distance: 129.7
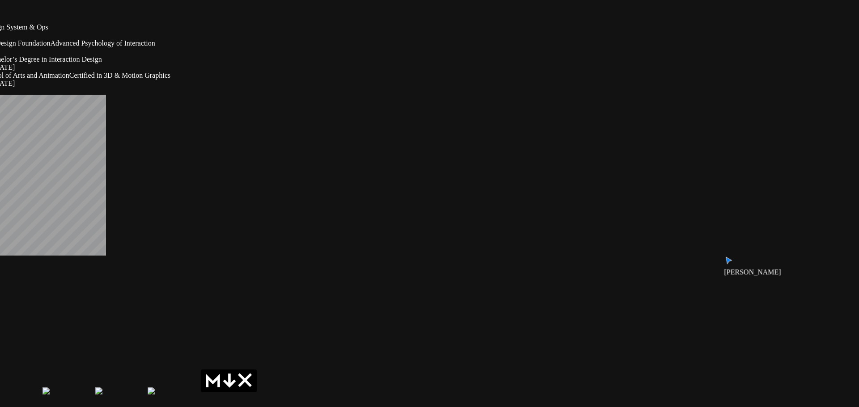
drag, startPoint x: 584, startPoint y: 283, endPoint x: 594, endPoint y: 171, distance: 112.3
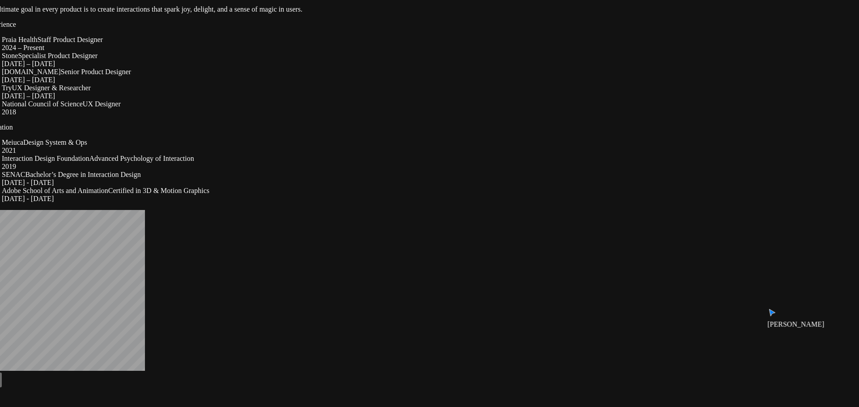
drag, startPoint x: 547, startPoint y: 158, endPoint x: 596, endPoint y: 297, distance: 146.8
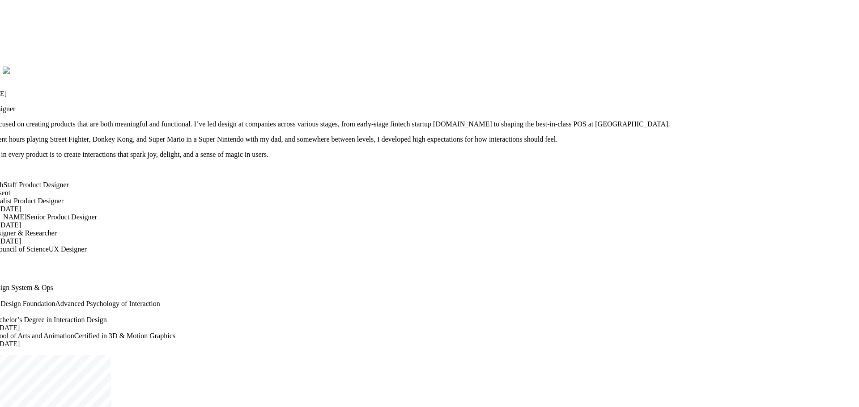
drag, startPoint x: 575, startPoint y: 98, endPoint x: 531, endPoint y: 223, distance: 132.1
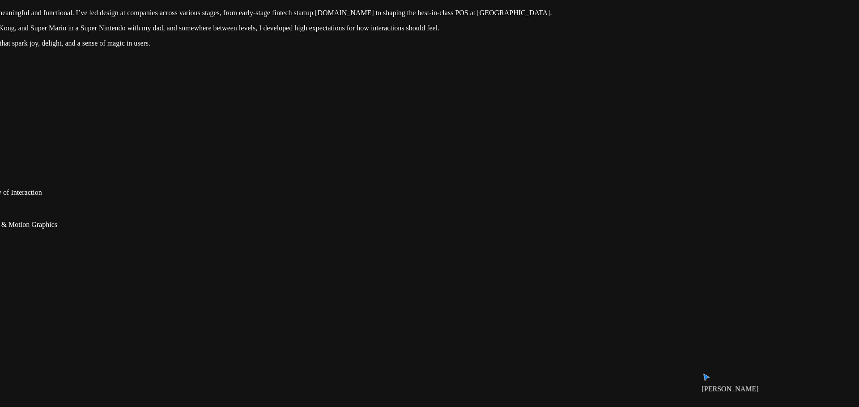
drag, startPoint x: 679, startPoint y: 283, endPoint x: 534, endPoint y: 120, distance: 218.5
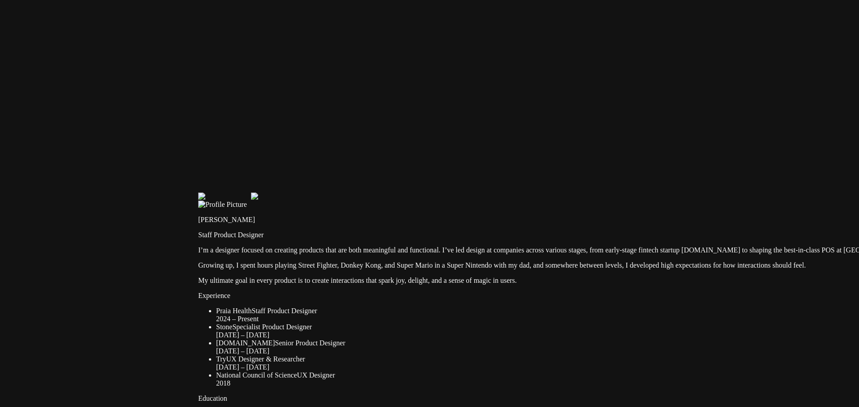
drag, startPoint x: 267, startPoint y: 79, endPoint x: 439, endPoint y: 352, distance: 322.6
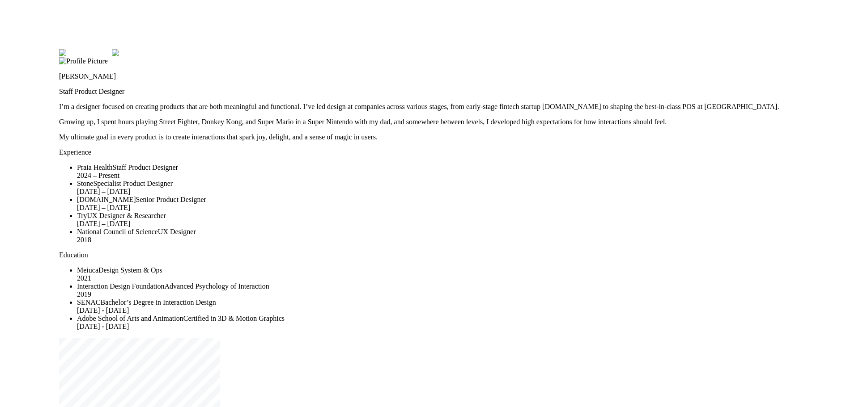
drag, startPoint x: 97, startPoint y: 93, endPoint x: 277, endPoint y: 166, distance: 194.2
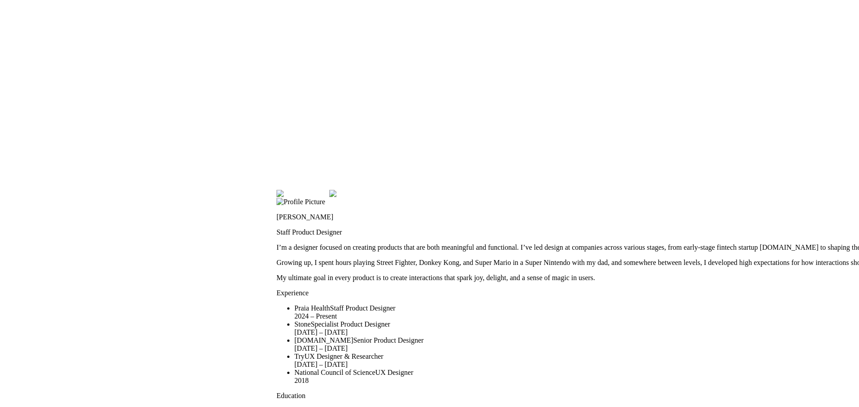
drag, startPoint x: 250, startPoint y: 164, endPoint x: 347, endPoint y: 260, distance: 136.3
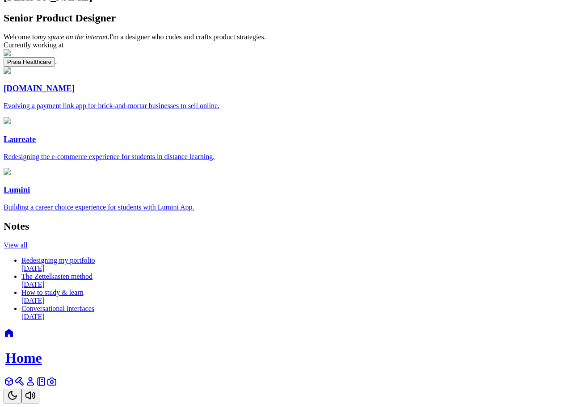
scroll to position [714, 0]
